Goal: Navigation & Orientation: Find specific page/section

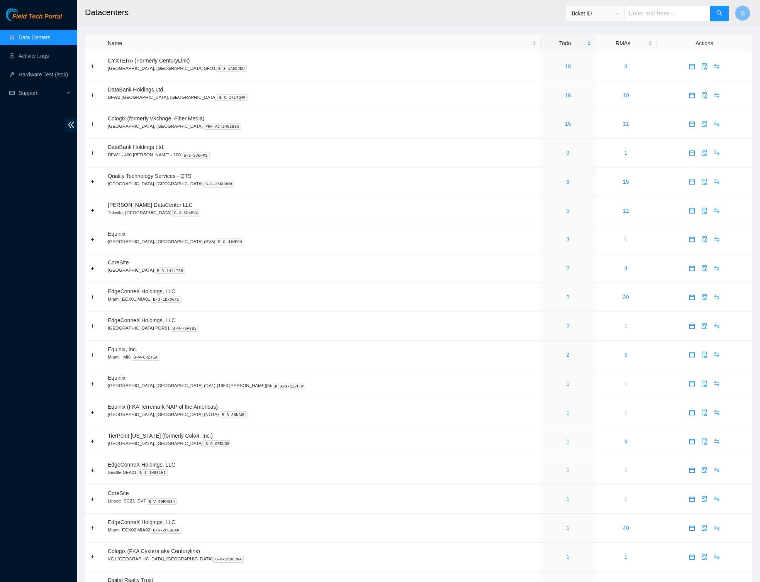
click at [34, 16] on span "Field Tech Portal" at bounding box center [36, 16] width 49 height 7
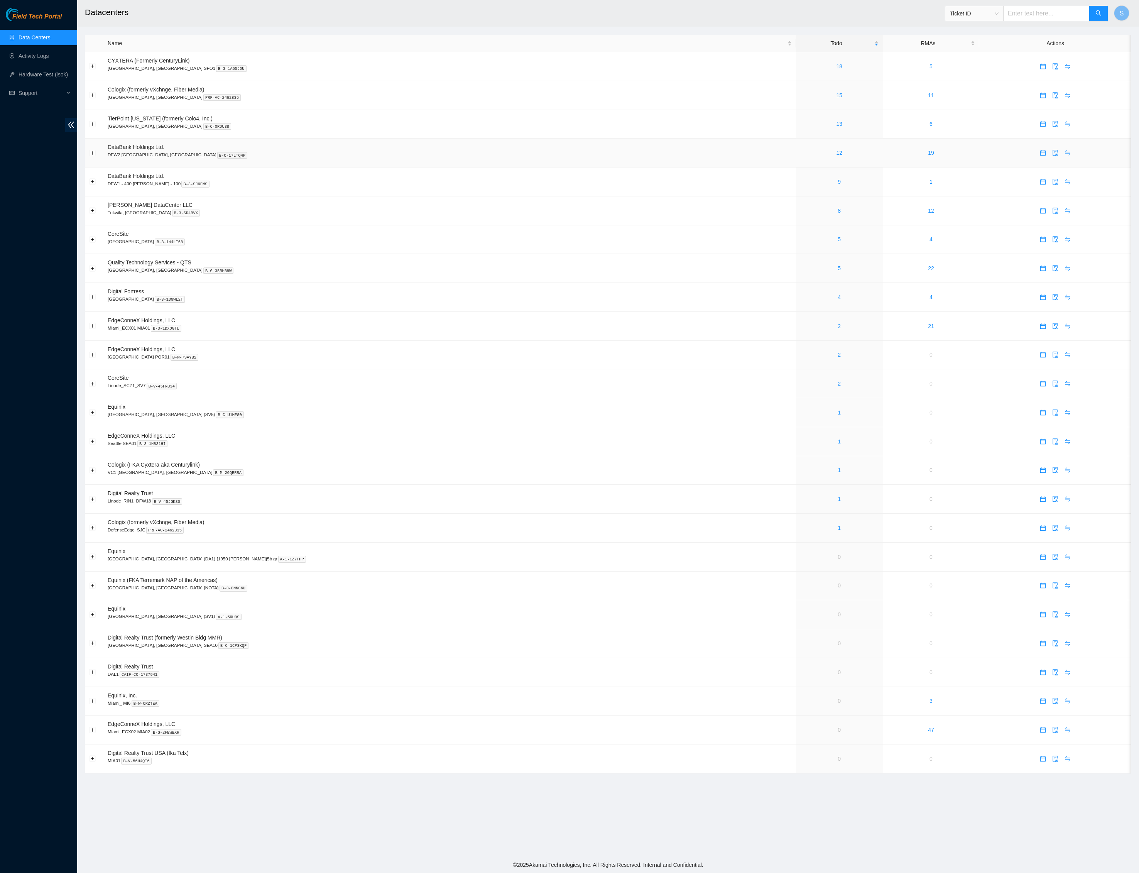
scroll to position [154, 0]
click at [56, 15] on span "Field Tech Portal" at bounding box center [36, 16] width 49 height 7
